Goal: Obtain resource: Obtain resource

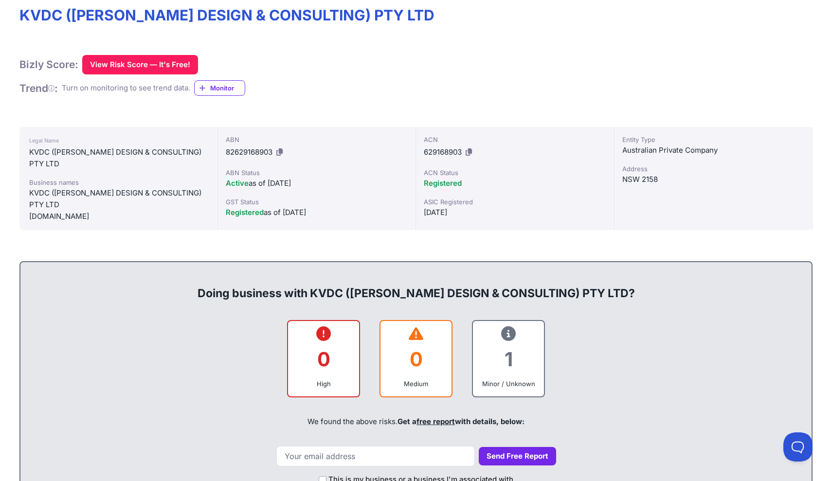
scroll to position [153, 0]
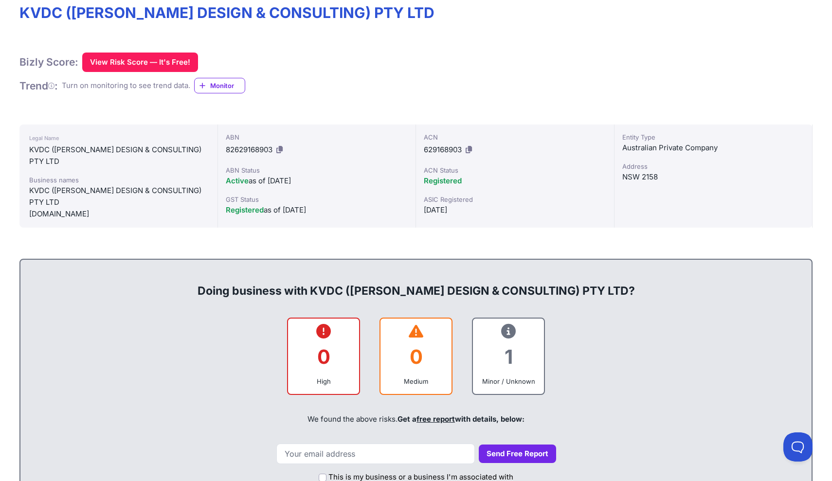
click at [430, 148] on span "629168903" at bounding box center [443, 149] width 38 height 9
copy span "629168903"
click at [645, 143] on div "Australian Private Company" at bounding box center [713, 148] width 182 height 12
drag, startPoint x: 658, startPoint y: 178, endPoint x: 621, endPoint y: 177, distance: 37.0
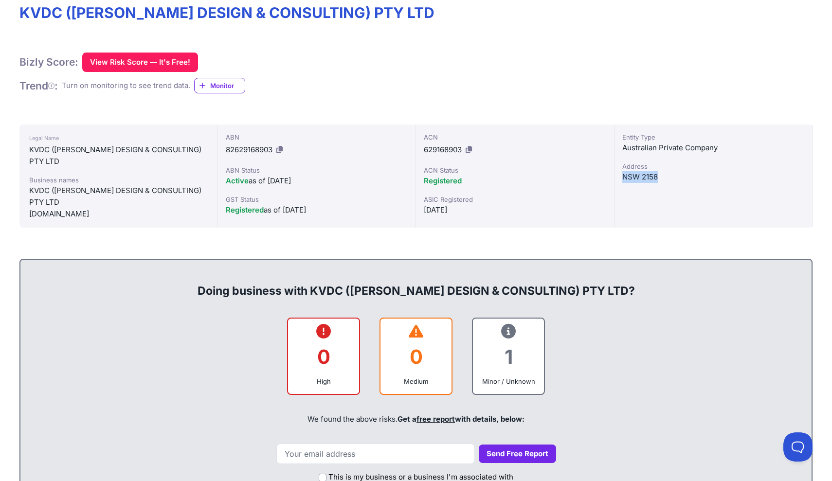
click at [621, 177] on div "Entity Type Australian Private Company Address NSW 2158" at bounding box center [713, 176] width 198 height 103
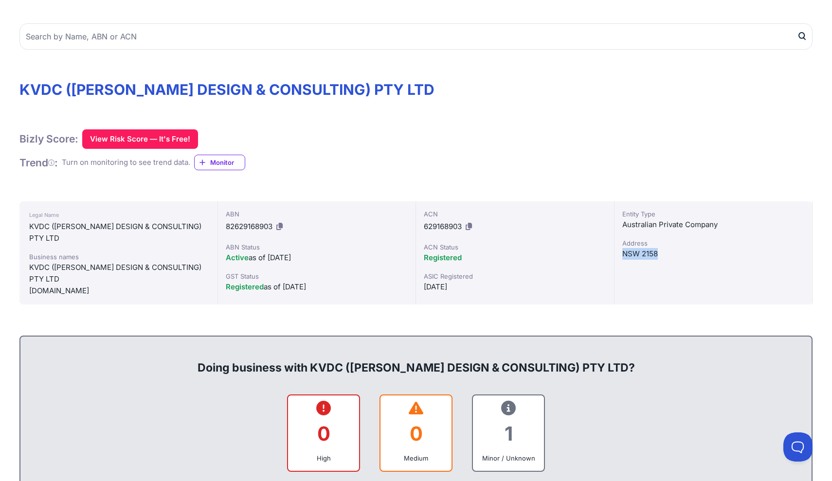
scroll to position [128, 0]
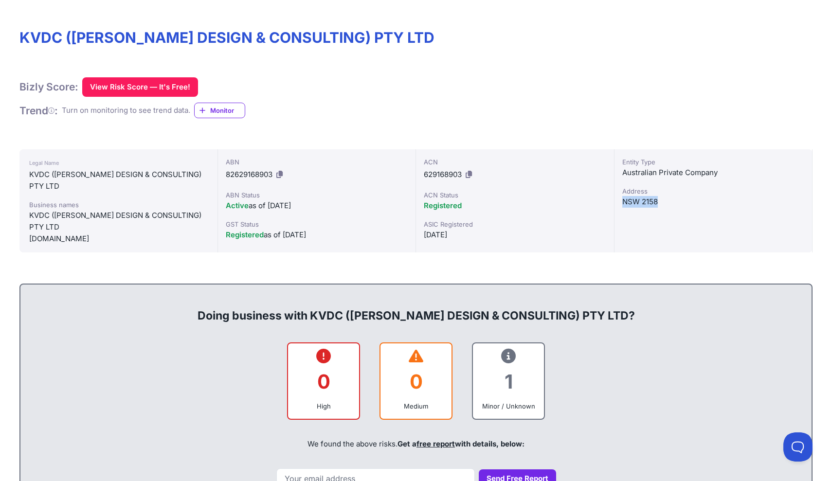
click at [282, 173] on icon at bounding box center [279, 174] width 6 height 7
copy div "NSW 2158"
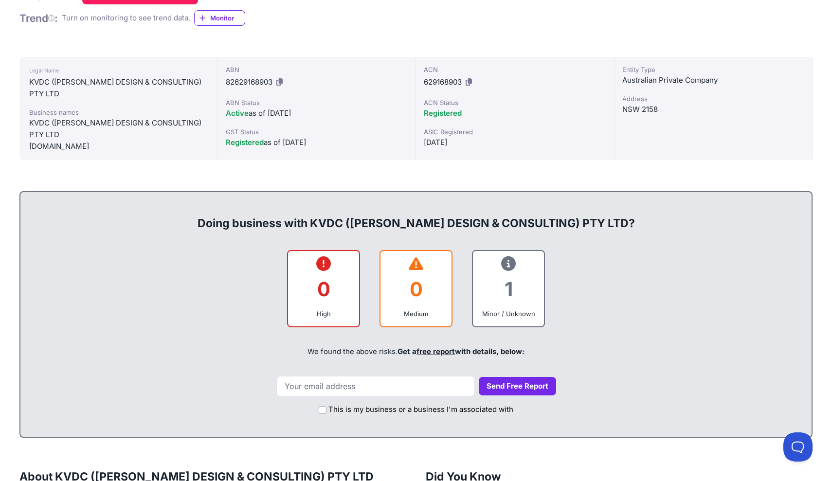
scroll to position [221, 0]
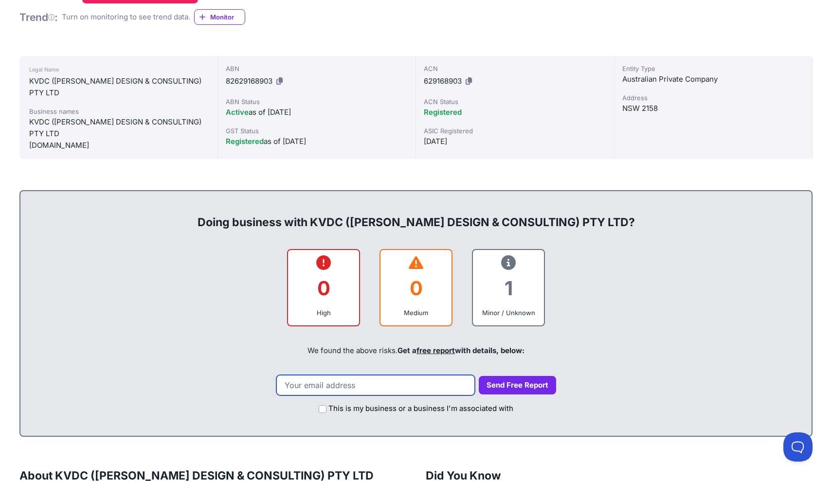
click at [355, 386] on input "email" at bounding box center [375, 385] width 198 height 20
paste input "lexivmann@gmail.com"
type input "lexivmann@gmail.com"
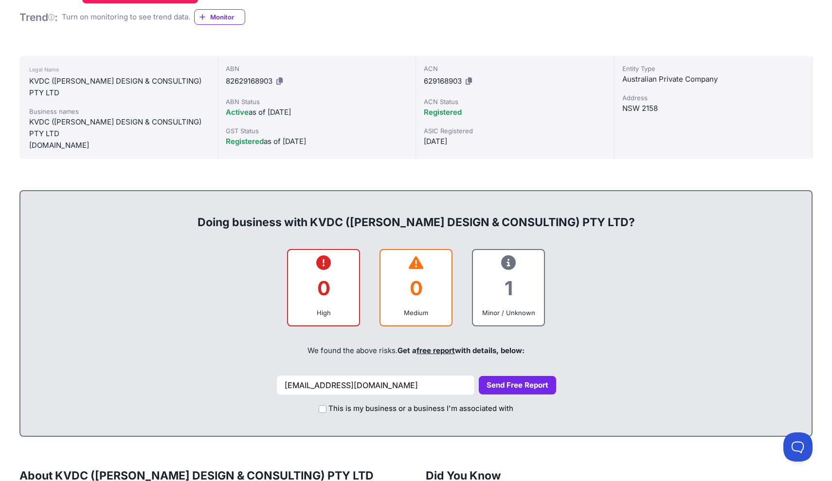
click at [329, 289] on div "0" at bounding box center [323, 288] width 55 height 39
click at [323, 269] on div "0 High" at bounding box center [323, 288] width 73 height 78
click at [323, 263] on icon at bounding box center [323, 263] width 15 height 0
click at [512, 279] on div "1" at bounding box center [508, 288] width 55 height 39
click at [512, 263] on icon at bounding box center [508, 263] width 15 height 0
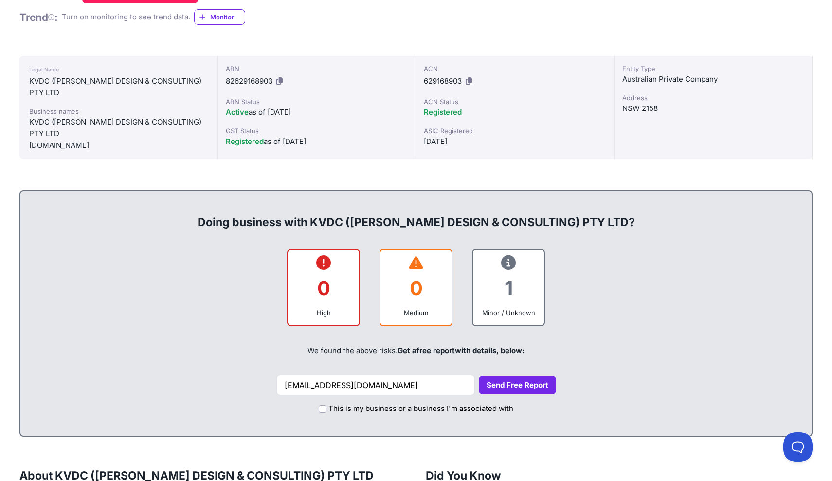
click at [408, 265] on div at bounding box center [415, 263] width 55 height 11
click at [331, 271] on div "0" at bounding box center [323, 288] width 55 height 39
click at [445, 351] on link "free report" at bounding box center [435, 350] width 38 height 9
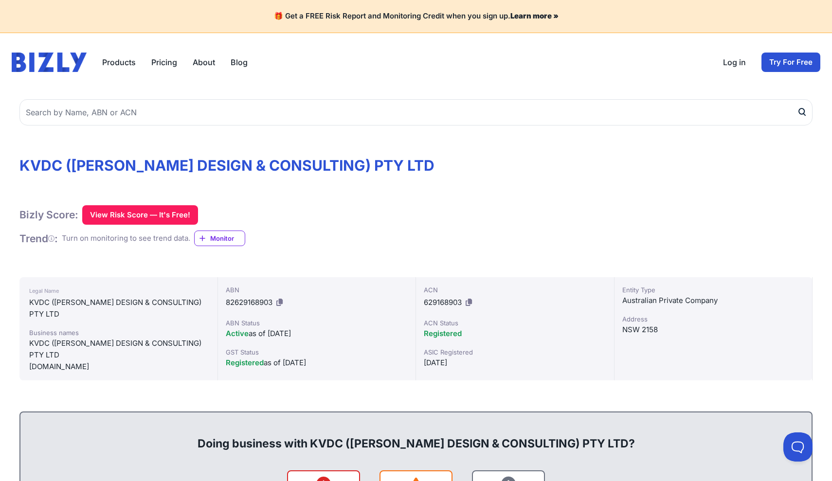
scroll to position [0, 0]
click at [167, 213] on button "View Risk Score — It's Free!" at bounding box center [140, 214] width 116 height 19
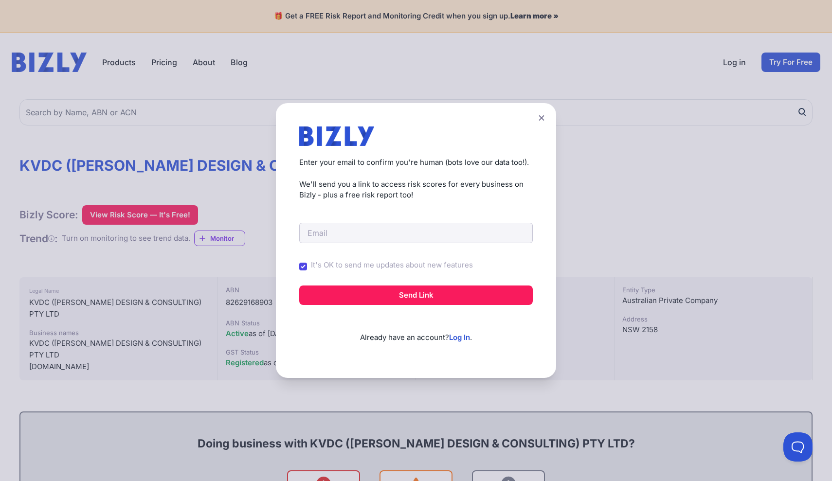
click at [540, 119] on icon at bounding box center [541, 117] width 5 height 5
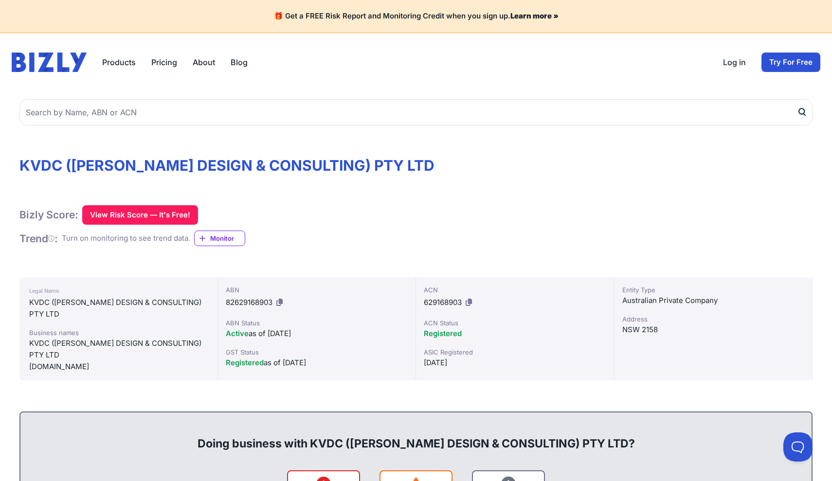
click at [282, 302] on icon at bounding box center [279, 302] width 6 height 7
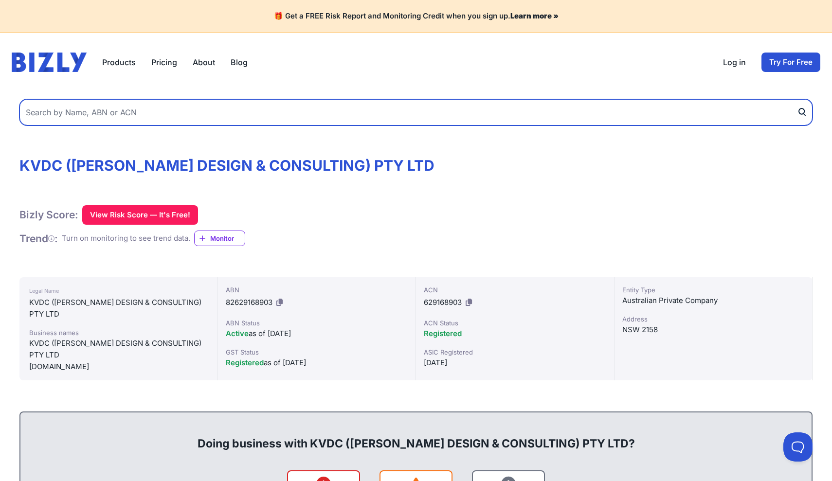
click at [263, 114] on input "text" at bounding box center [415, 112] width 793 height 26
paste input "82629168903"
type input "82629168903"
click at [805, 112] on button "submit" at bounding box center [805, 112] width 16 height 26
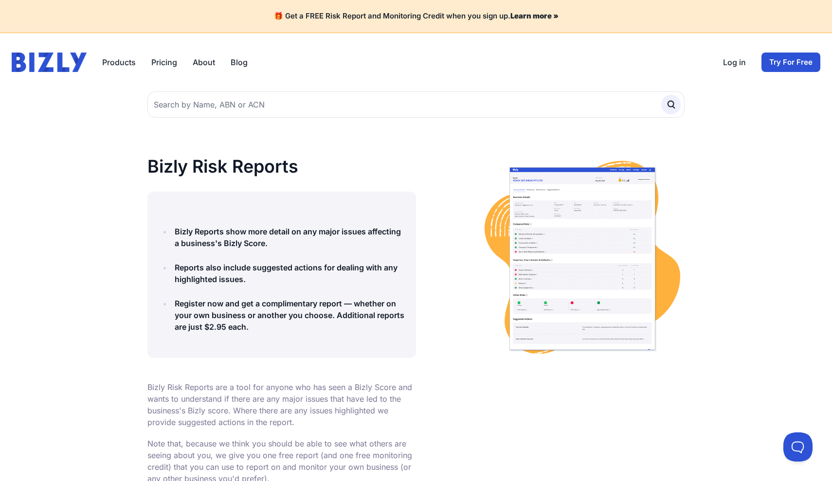
scroll to position [0, 0]
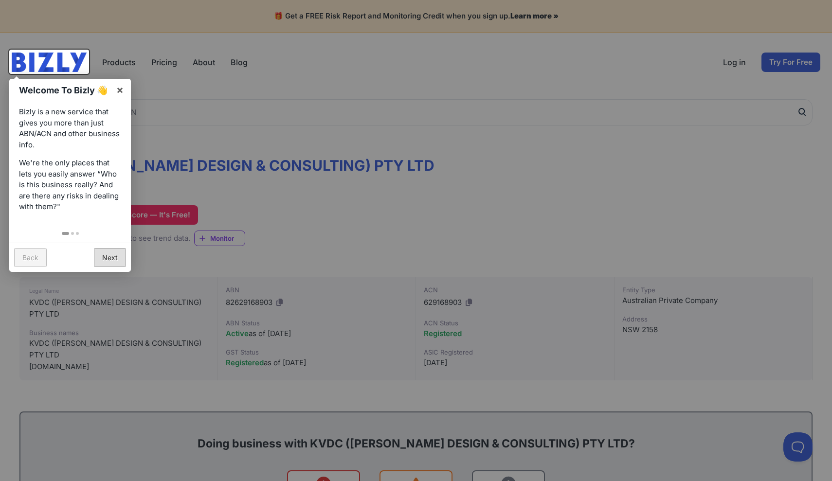
click at [110, 253] on link "Next" at bounding box center [110, 257] width 32 height 19
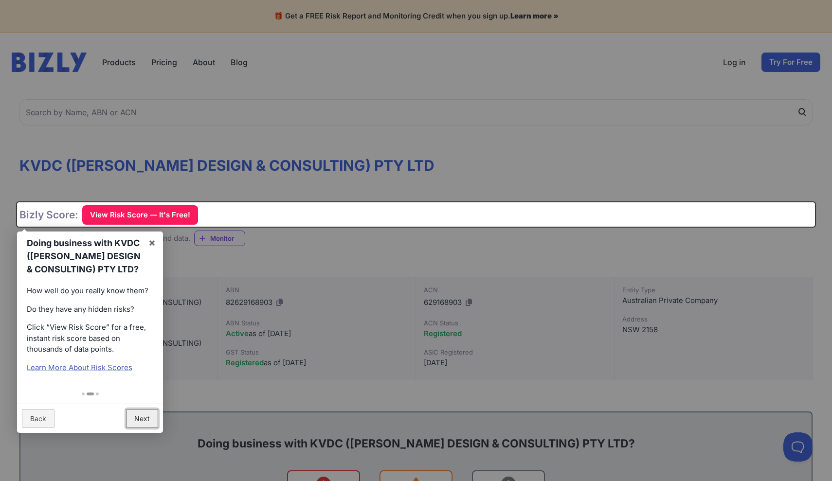
click at [145, 416] on link "Next" at bounding box center [142, 418] width 32 height 19
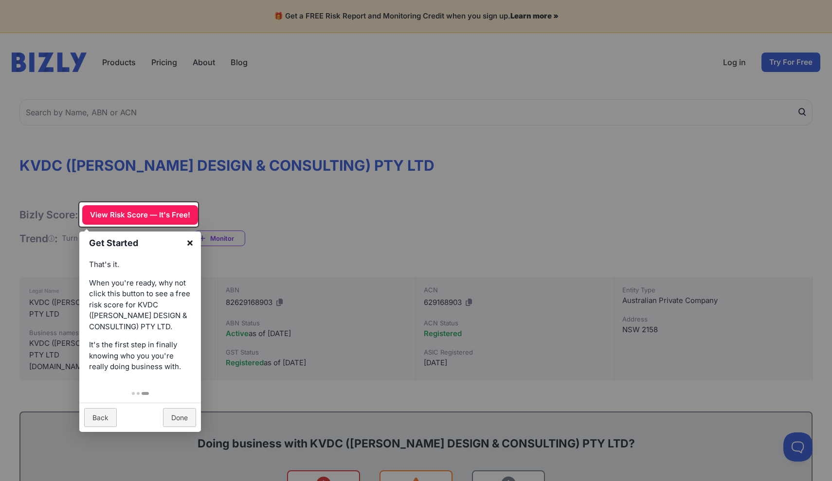
click at [193, 246] on link "×" at bounding box center [190, 243] width 22 height 22
